Goal: Book appointment/travel/reservation

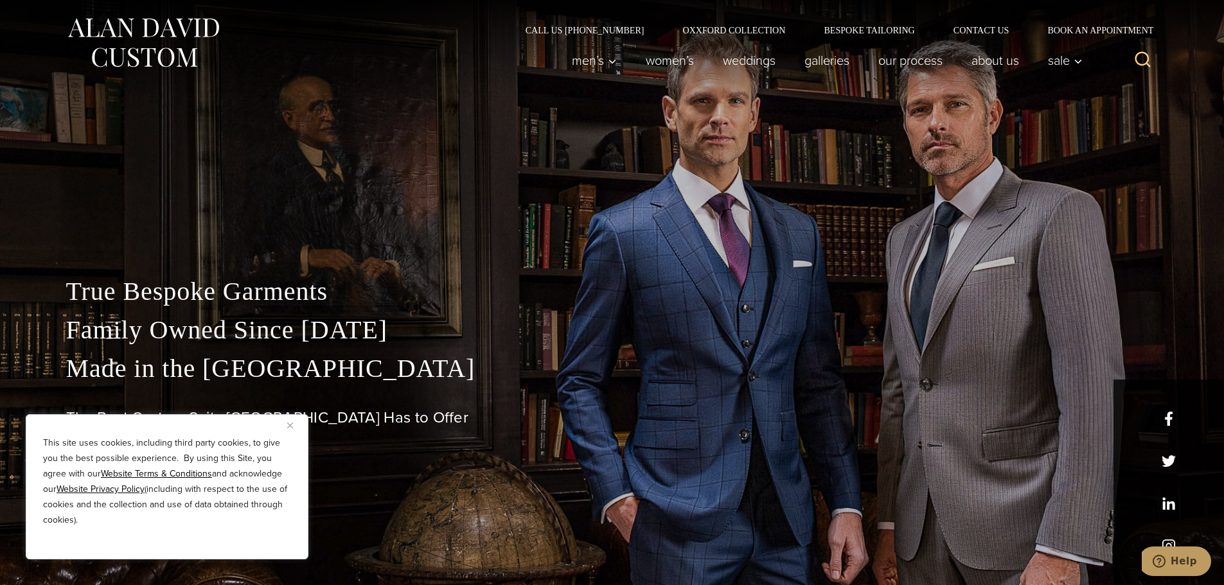
click at [289, 428] on img "Close" at bounding box center [290, 426] width 6 height 6
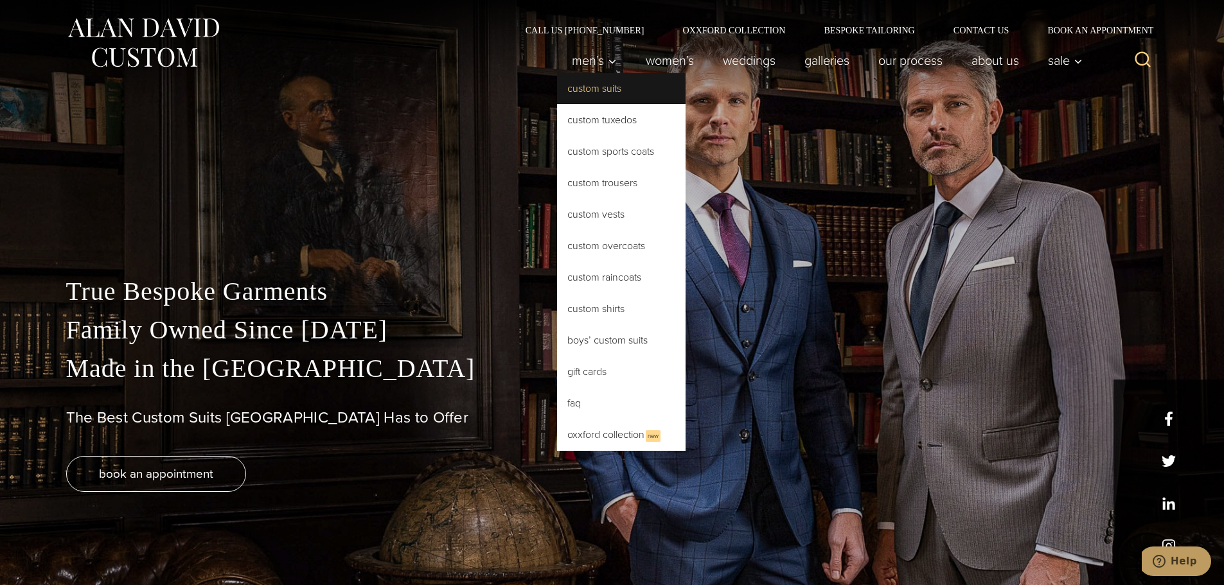
click at [589, 87] on link "Custom Suits" at bounding box center [621, 88] width 128 height 31
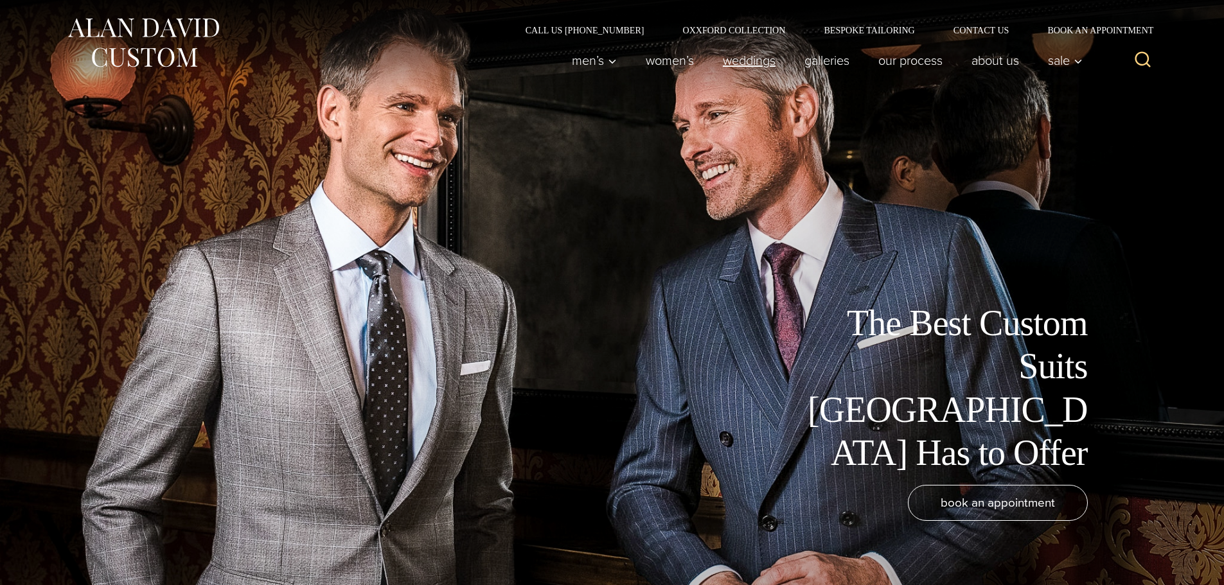
click at [723, 69] on link "weddings" at bounding box center [749, 61] width 82 height 26
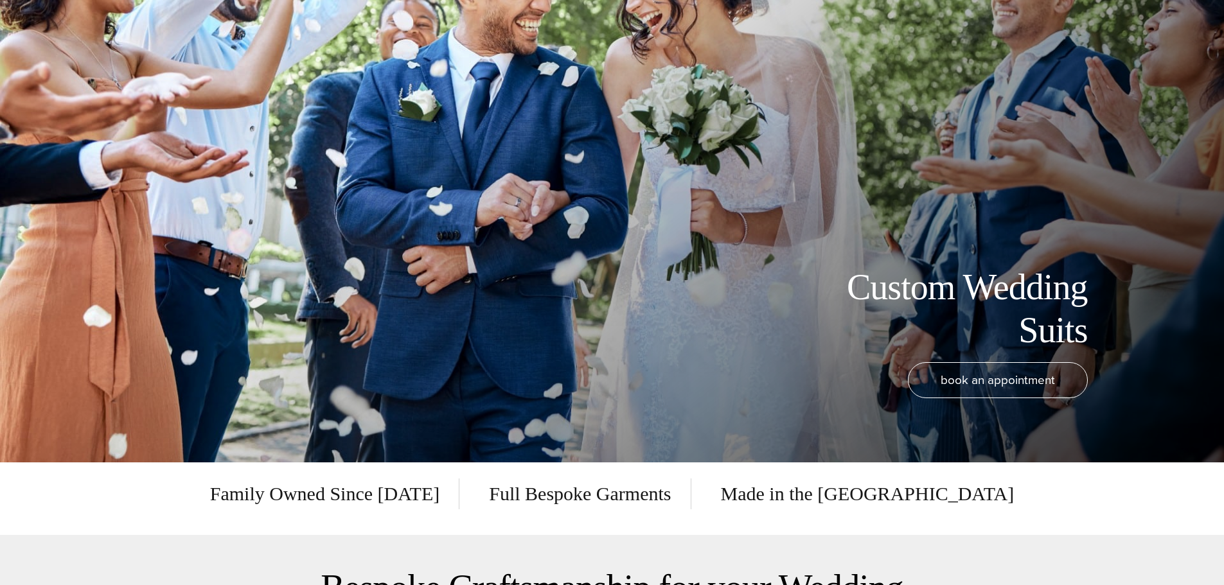
scroll to position [128, 0]
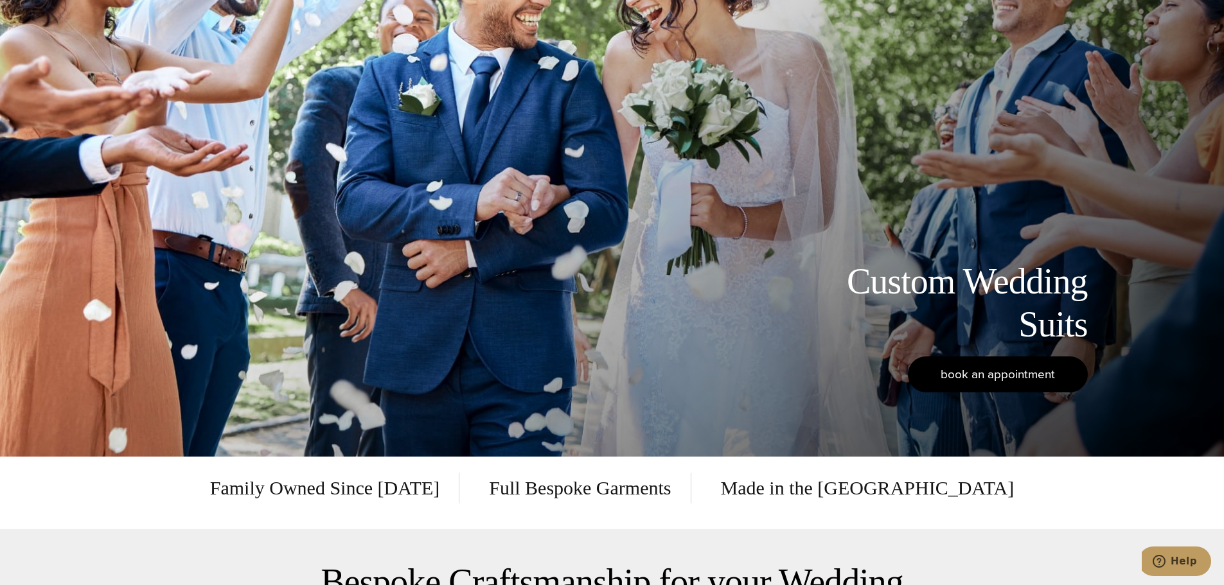
click at [997, 375] on span "book an appointment" at bounding box center [997, 374] width 114 height 19
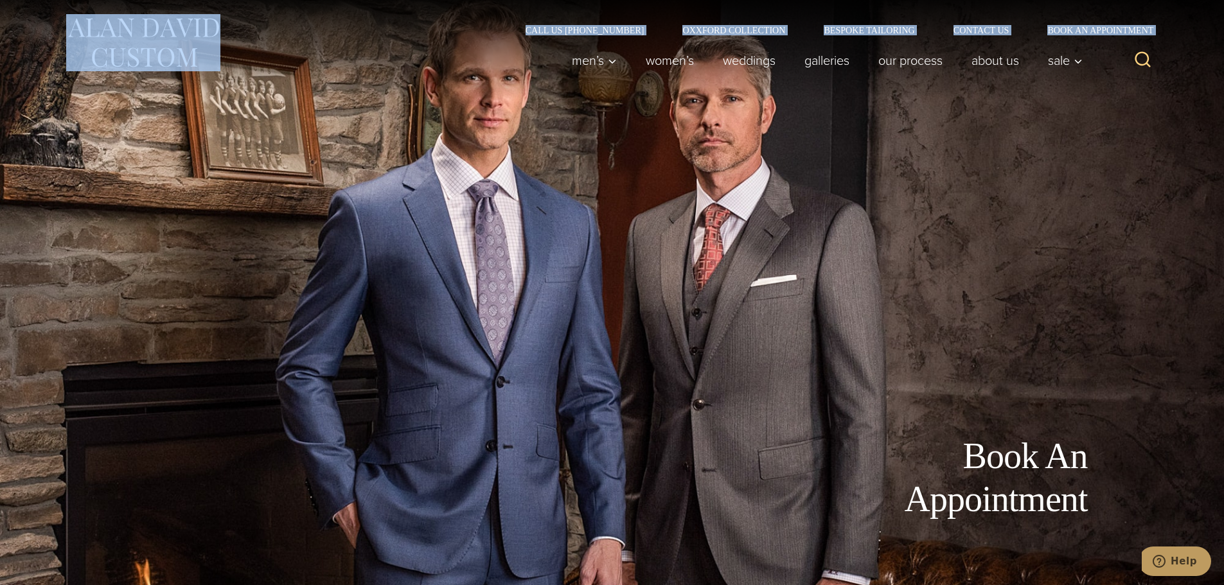
drag, startPoint x: 238, startPoint y: 71, endPoint x: 55, endPoint y: 30, distance: 187.1
click at [55, 30] on div "Call Us (212) 227-4040 Oxxford Collection Bespoke Tailoring Contact Us Book an …" at bounding box center [612, 49] width 1118 height 99
